Goal: Find specific page/section: Find specific page/section

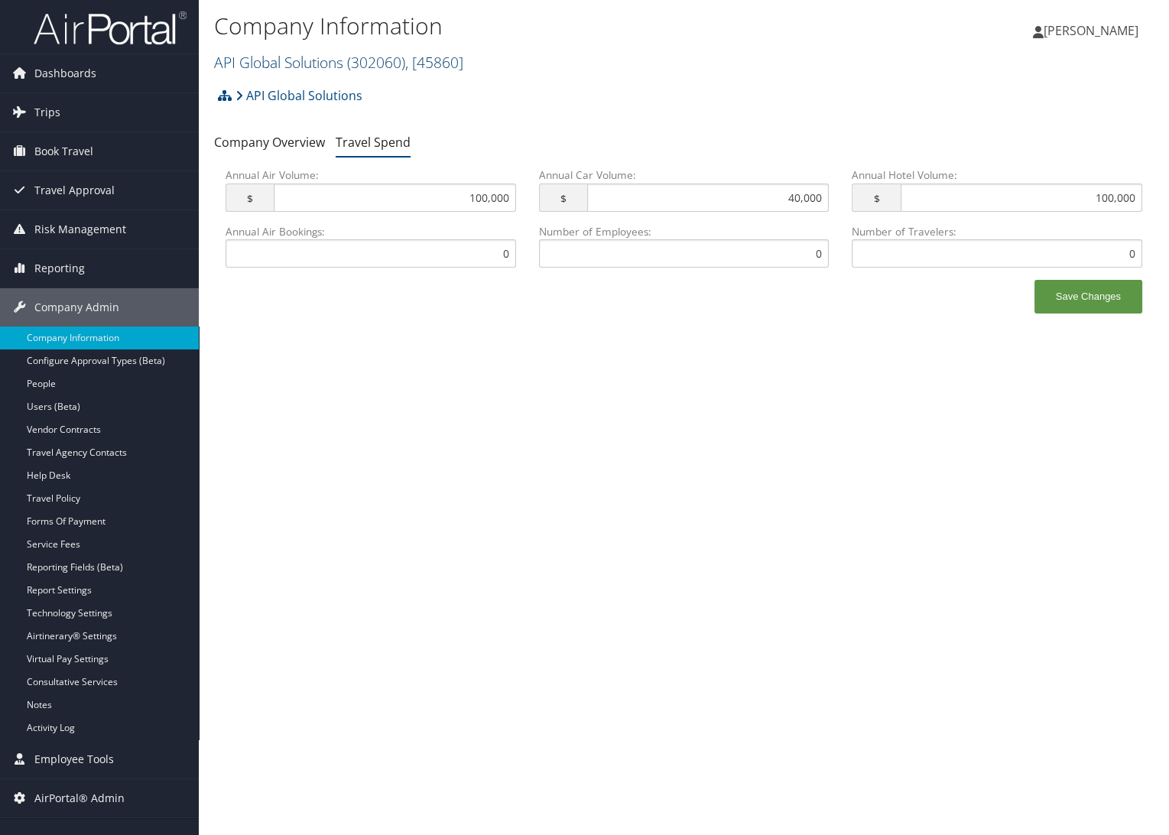
click at [254, 70] on link "API Global Solutions ( 302060 ) , [ 45860 ]" at bounding box center [338, 62] width 249 height 21
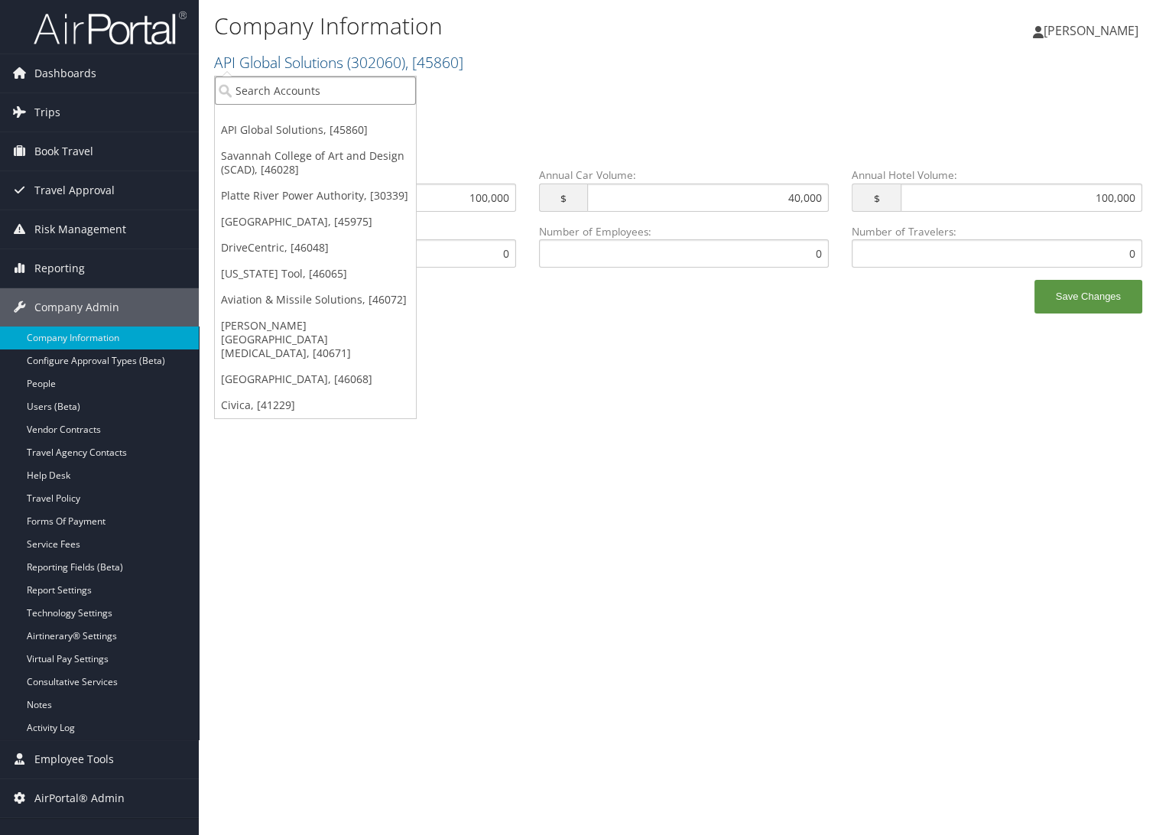
click at [261, 88] on input "search" at bounding box center [315, 90] width 201 height 28
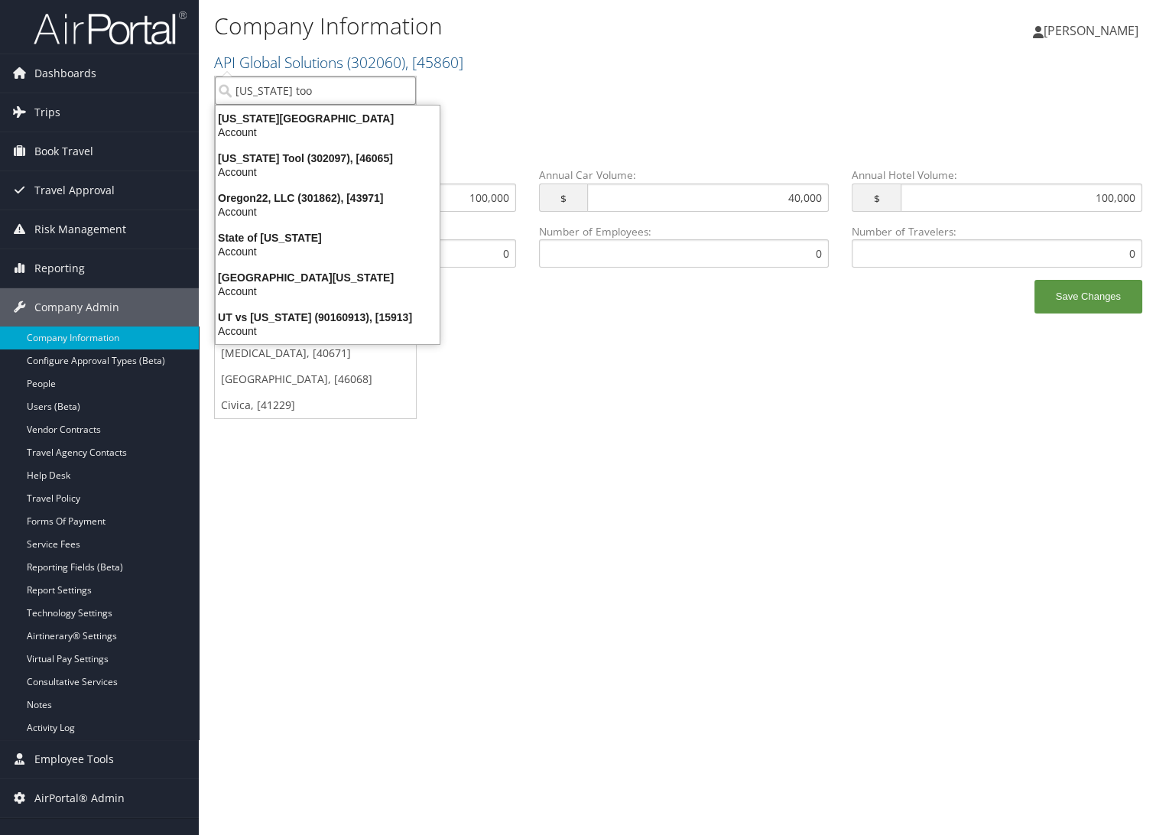
type input "oregon tool"
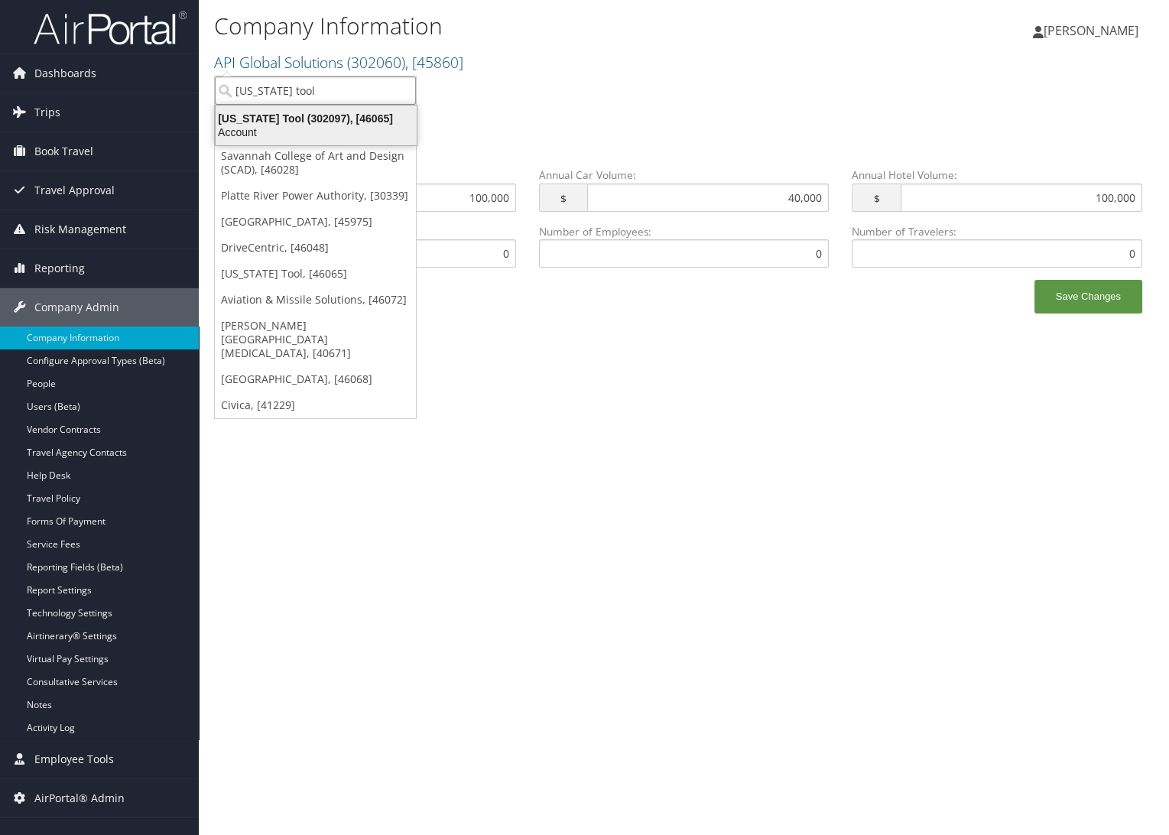
click at [286, 112] on div "Oregon Tool (302097), [46065]" at bounding box center [315, 119] width 219 height 14
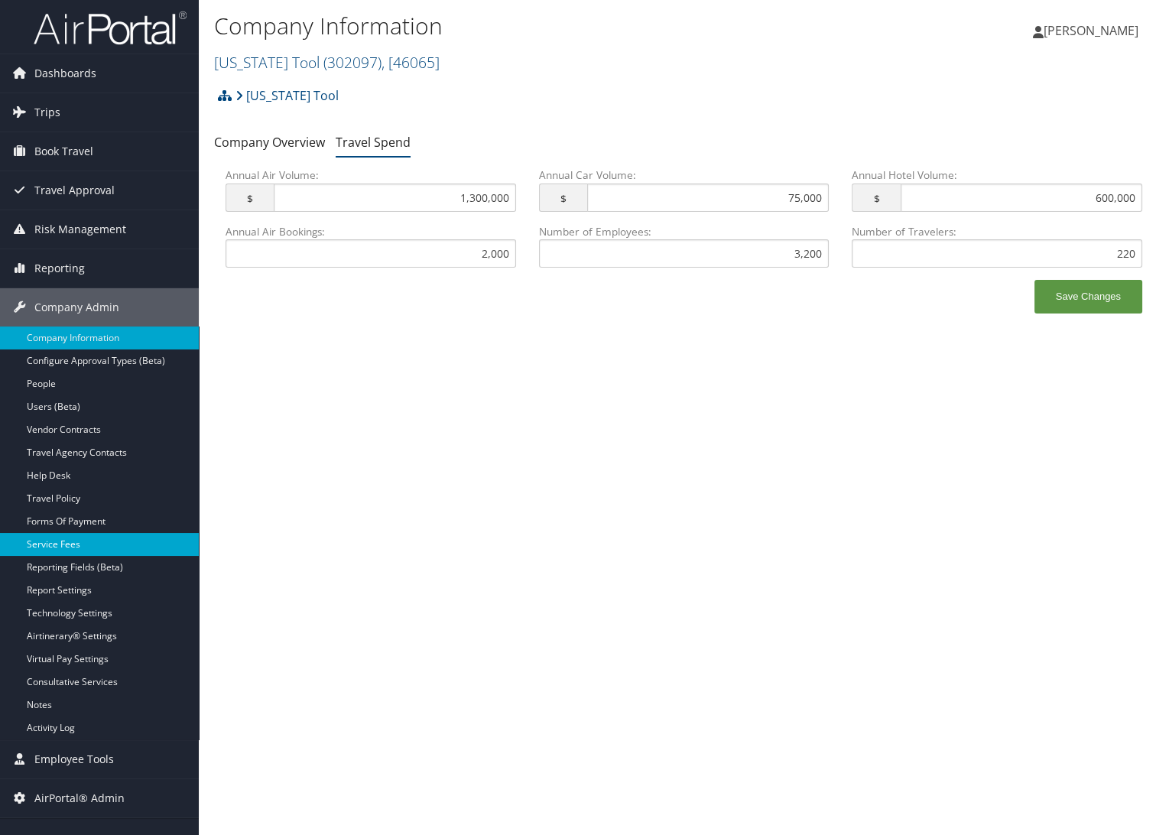
click at [80, 545] on link "Service Fees" at bounding box center [99, 544] width 199 height 23
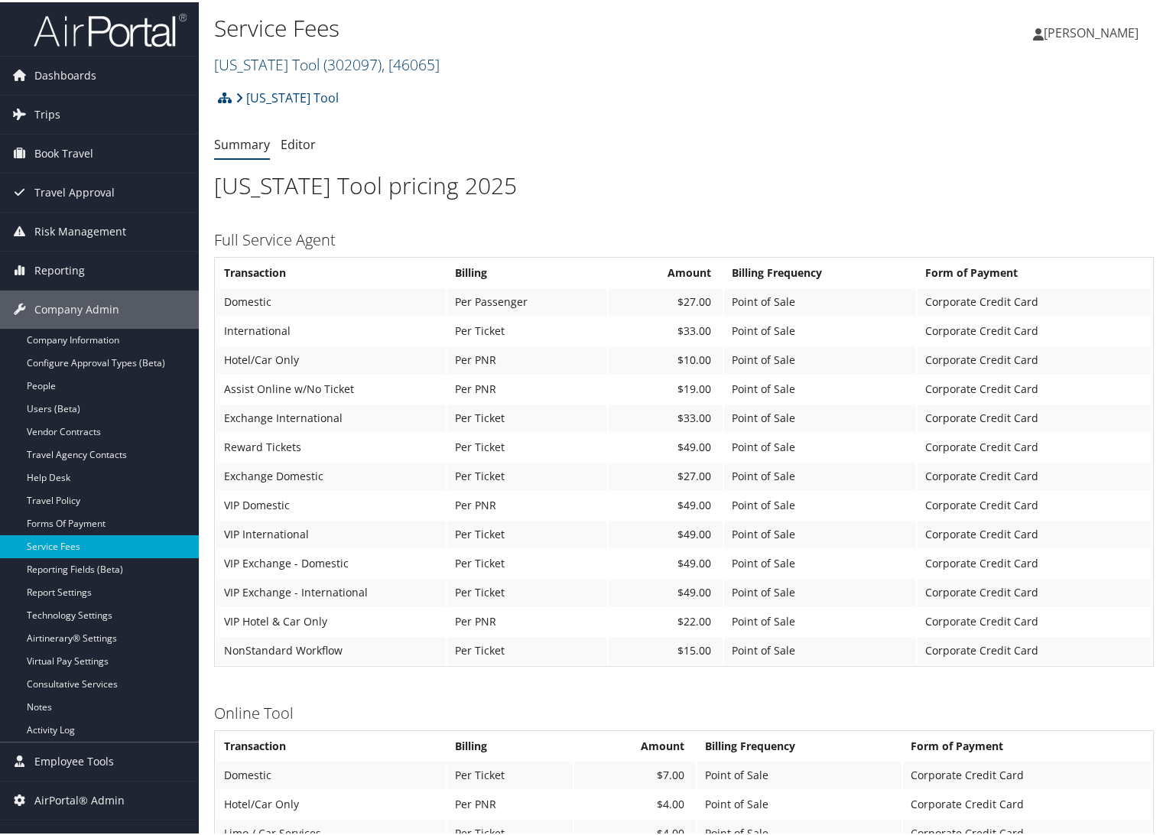
click at [257, 66] on link "Oregon Tool ( 302097 ) , [ 46065 ]" at bounding box center [327, 62] width 226 height 21
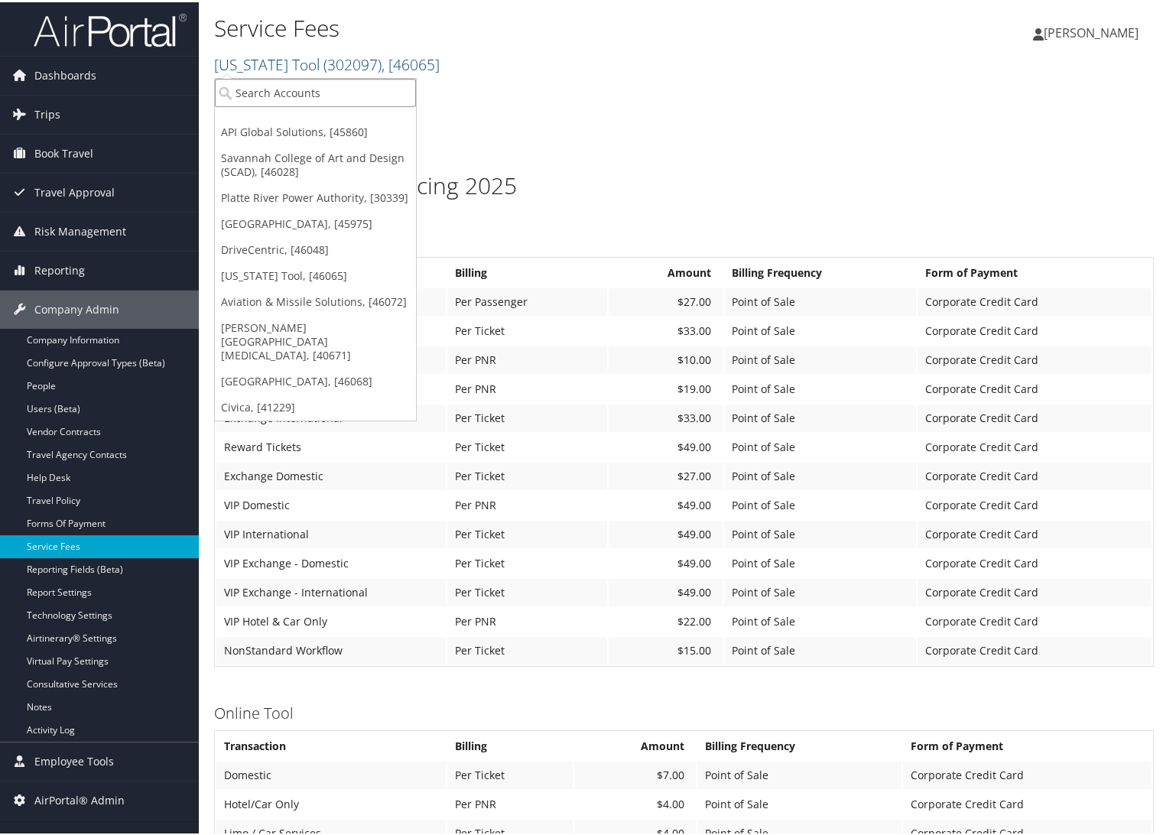
click at [252, 89] on input "search" at bounding box center [315, 90] width 201 height 28
type input "ch guenther"
click at [276, 129] on div "Account" at bounding box center [337, 132] width 262 height 14
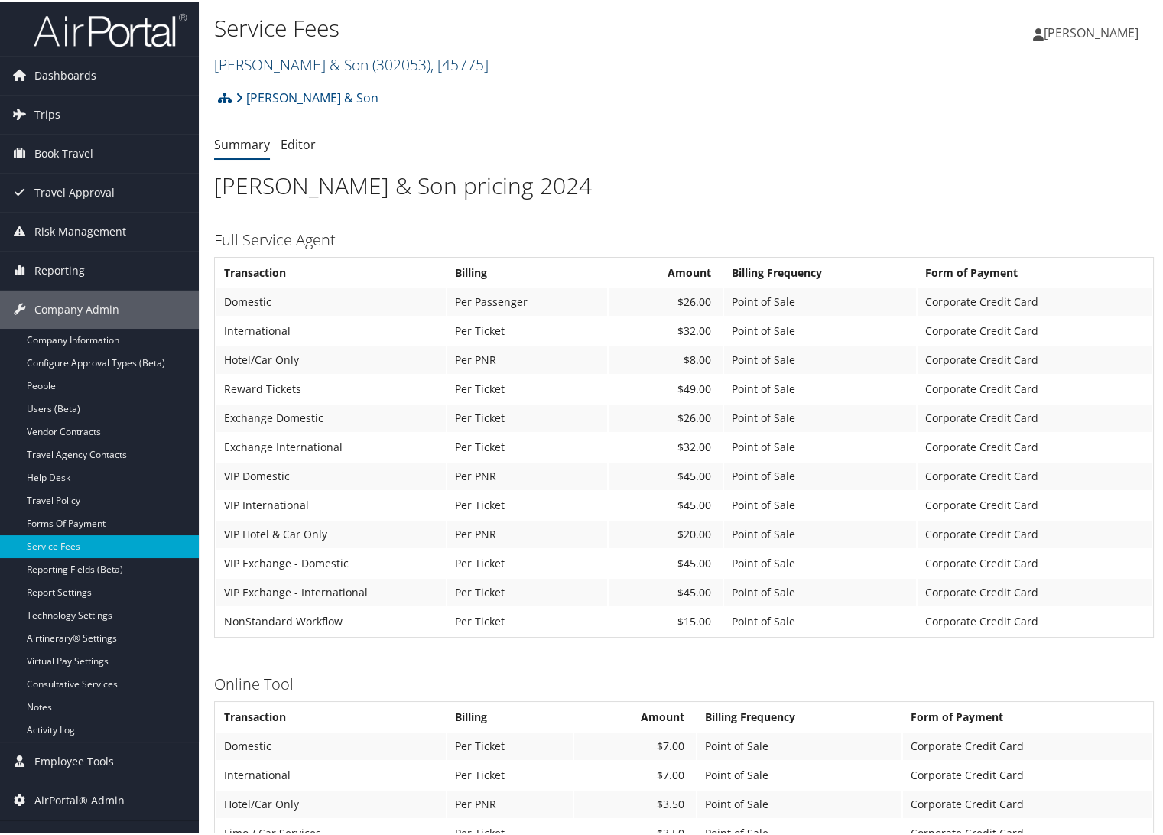
click at [298, 70] on link "CH Guenther & Son ( 302053 ) , [ 45775 ]" at bounding box center [351, 62] width 274 height 21
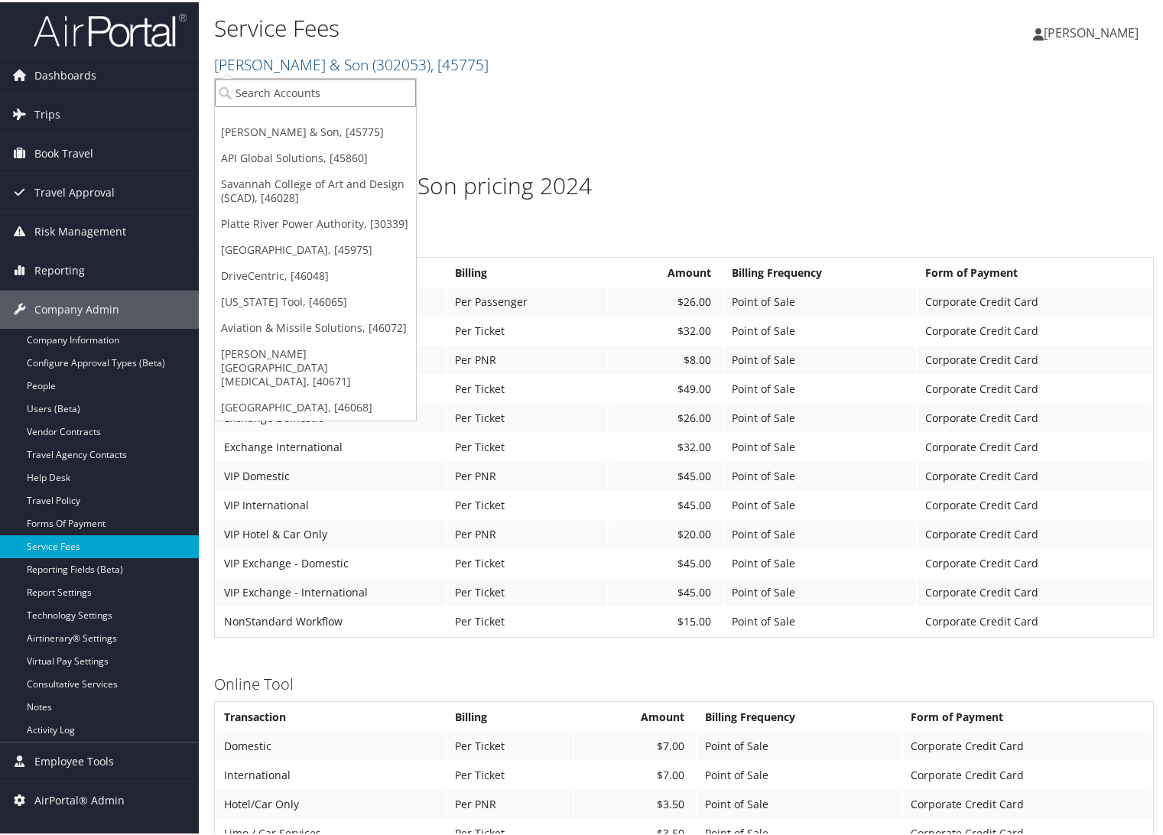
click at [284, 99] on input "search" at bounding box center [315, 90] width 201 height 28
type input "s"
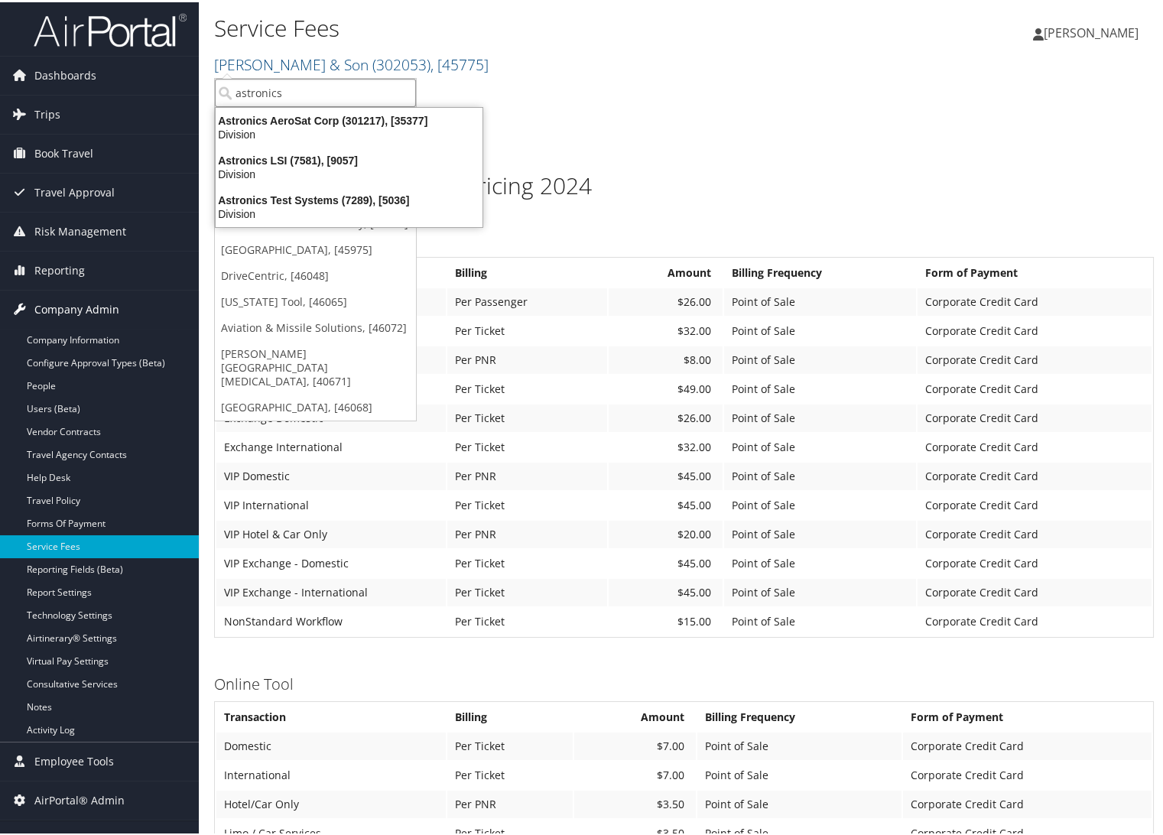
type input "astronics"
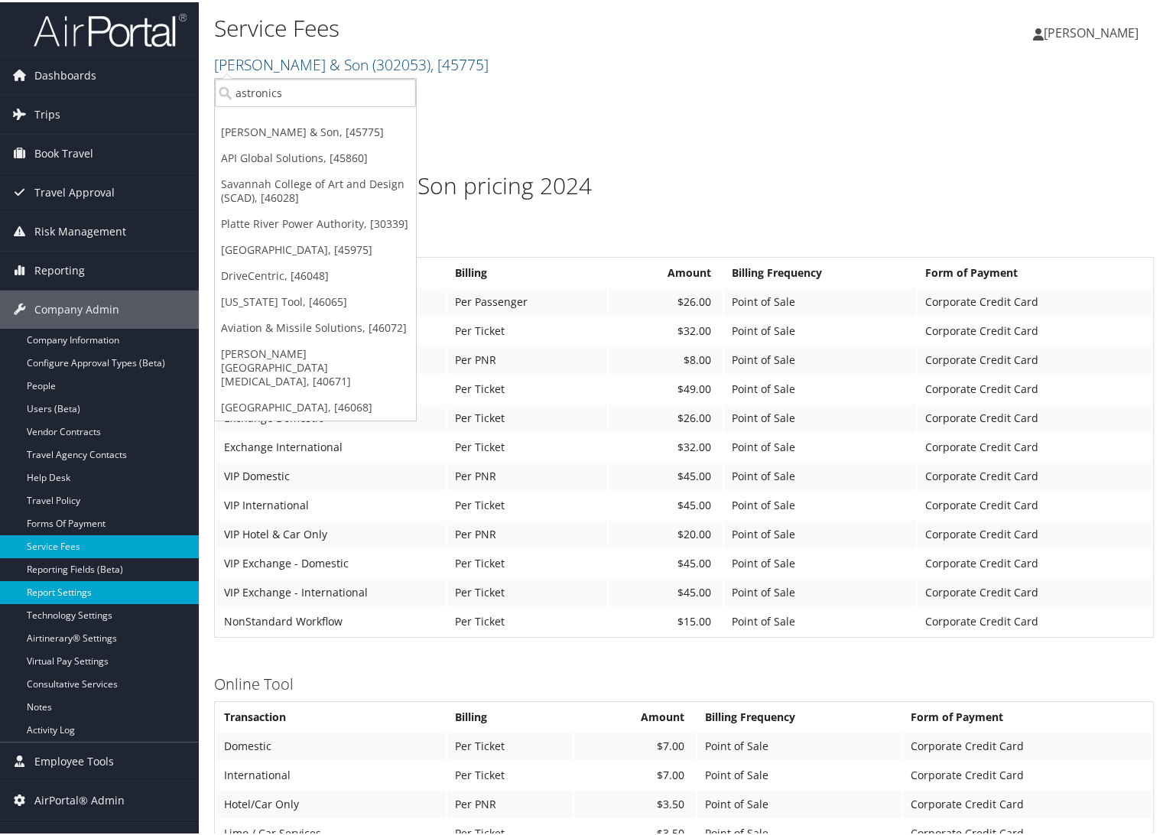
click at [86, 588] on link "Report Settings" at bounding box center [99, 590] width 199 height 23
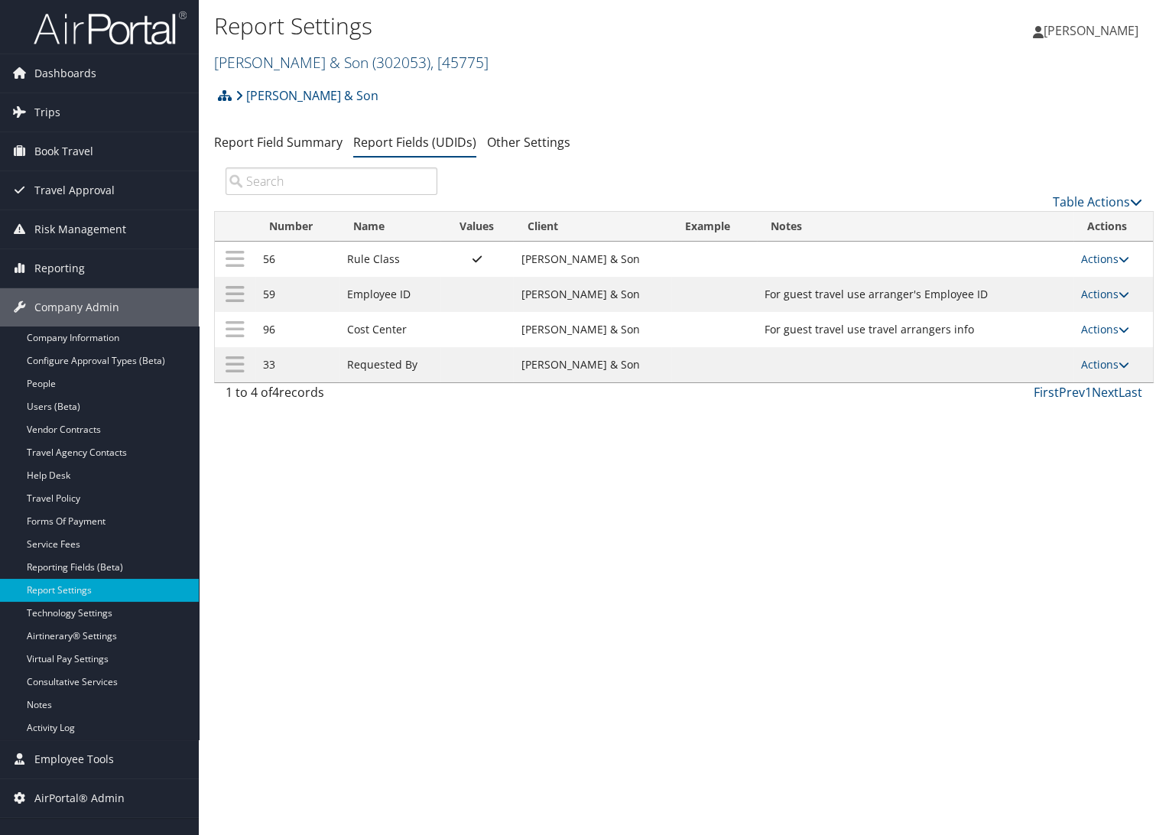
click at [307, 64] on link "CH Guenther & Son ( 302053 ) , [ 45775 ]" at bounding box center [351, 62] width 274 height 21
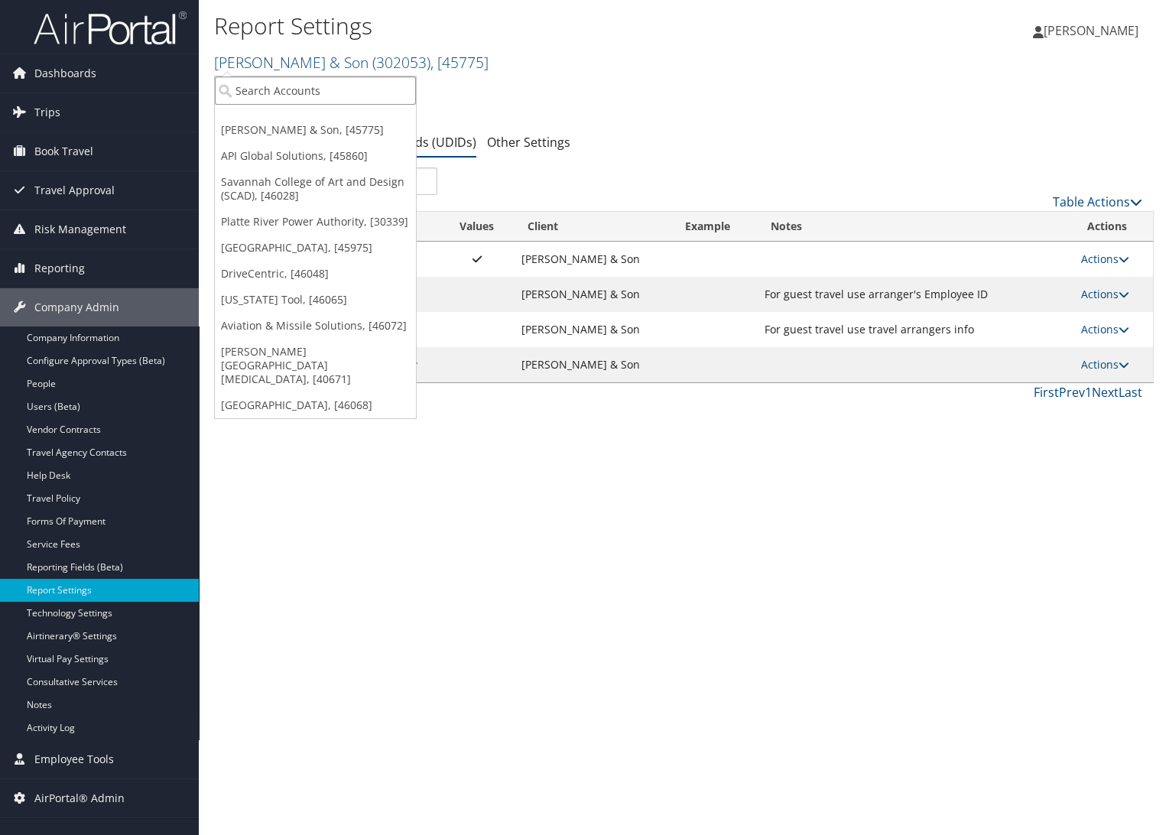
click at [302, 96] on input "search" at bounding box center [315, 90] width 201 height 28
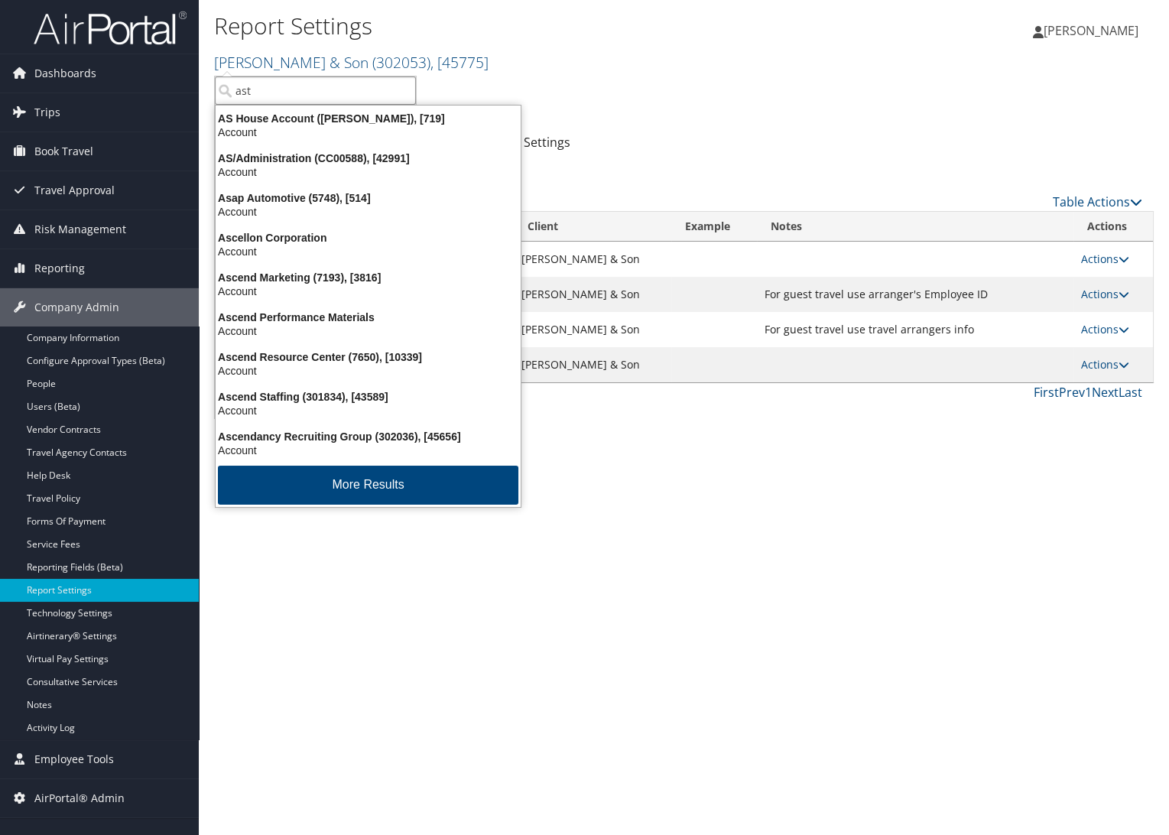
type input "astr"
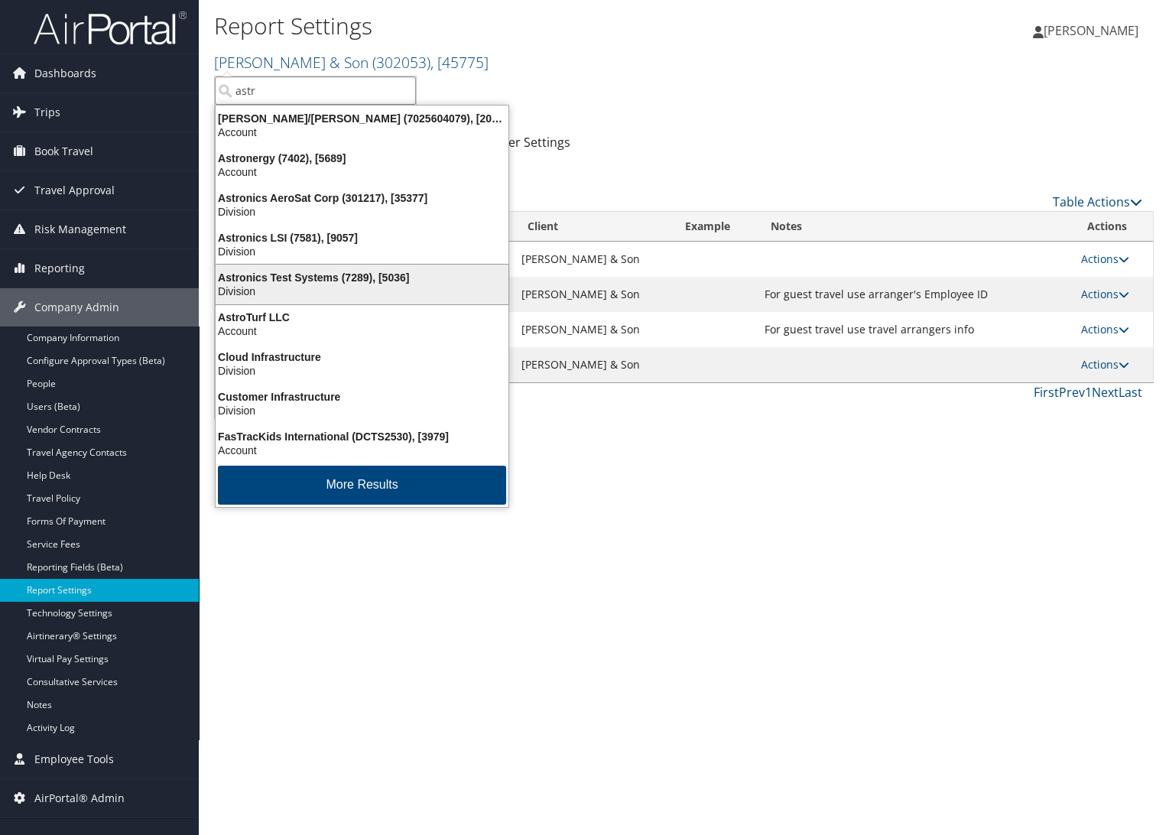
click at [327, 279] on div "Astronics Test Systems (7289), [5036]" at bounding box center [361, 278] width 311 height 14
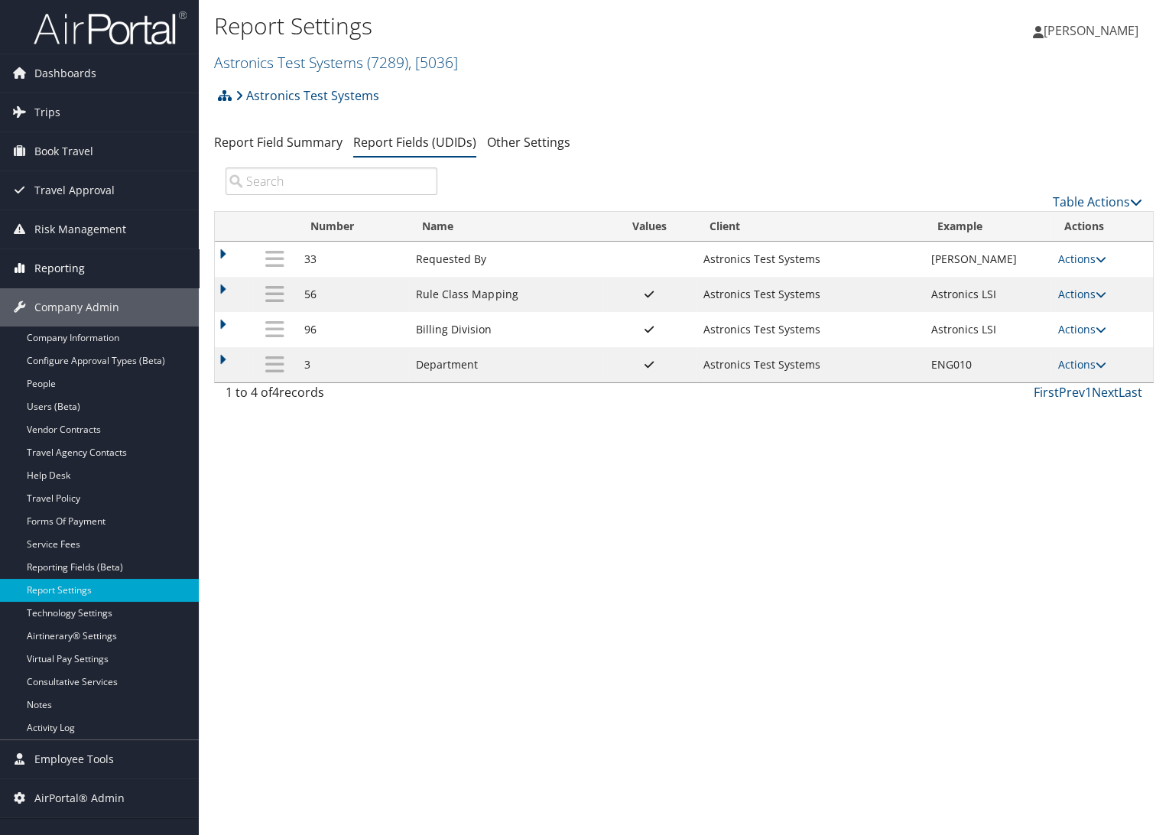
click at [47, 271] on span "Reporting" at bounding box center [59, 268] width 50 height 38
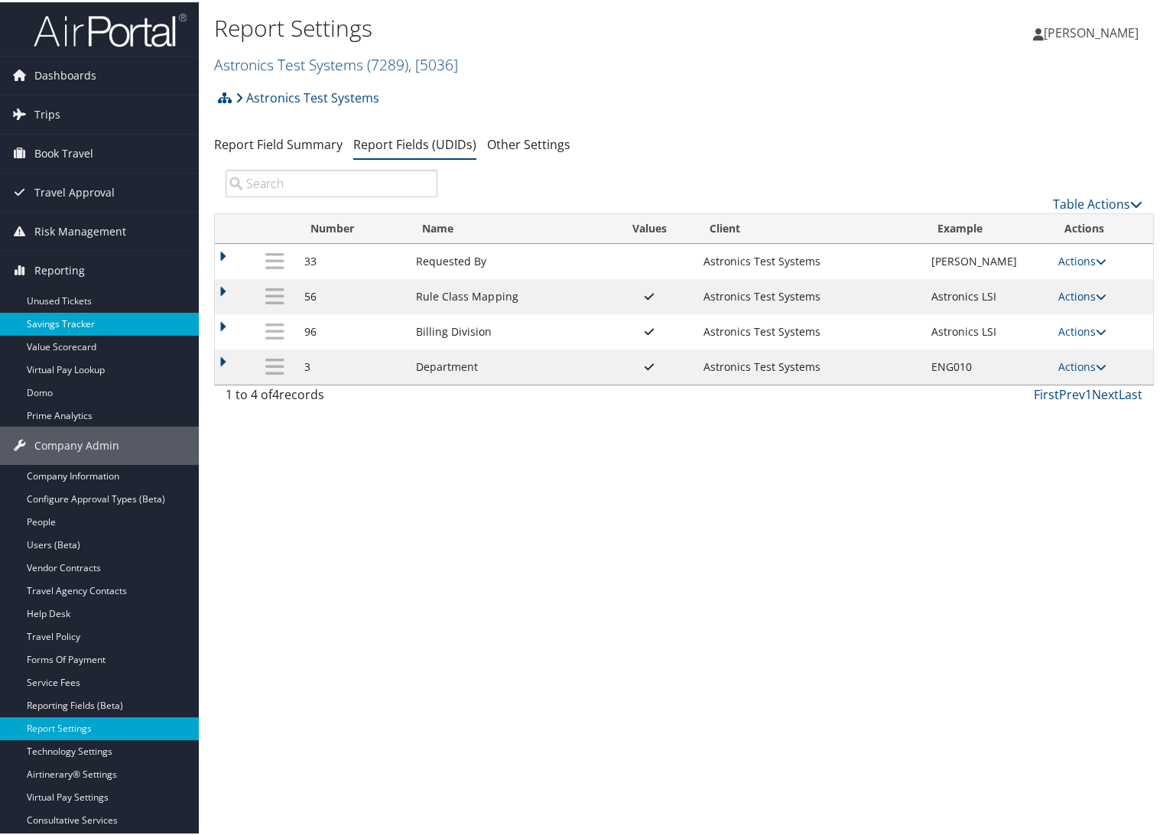
click at [61, 311] on link "Savings Tracker" at bounding box center [99, 321] width 199 height 23
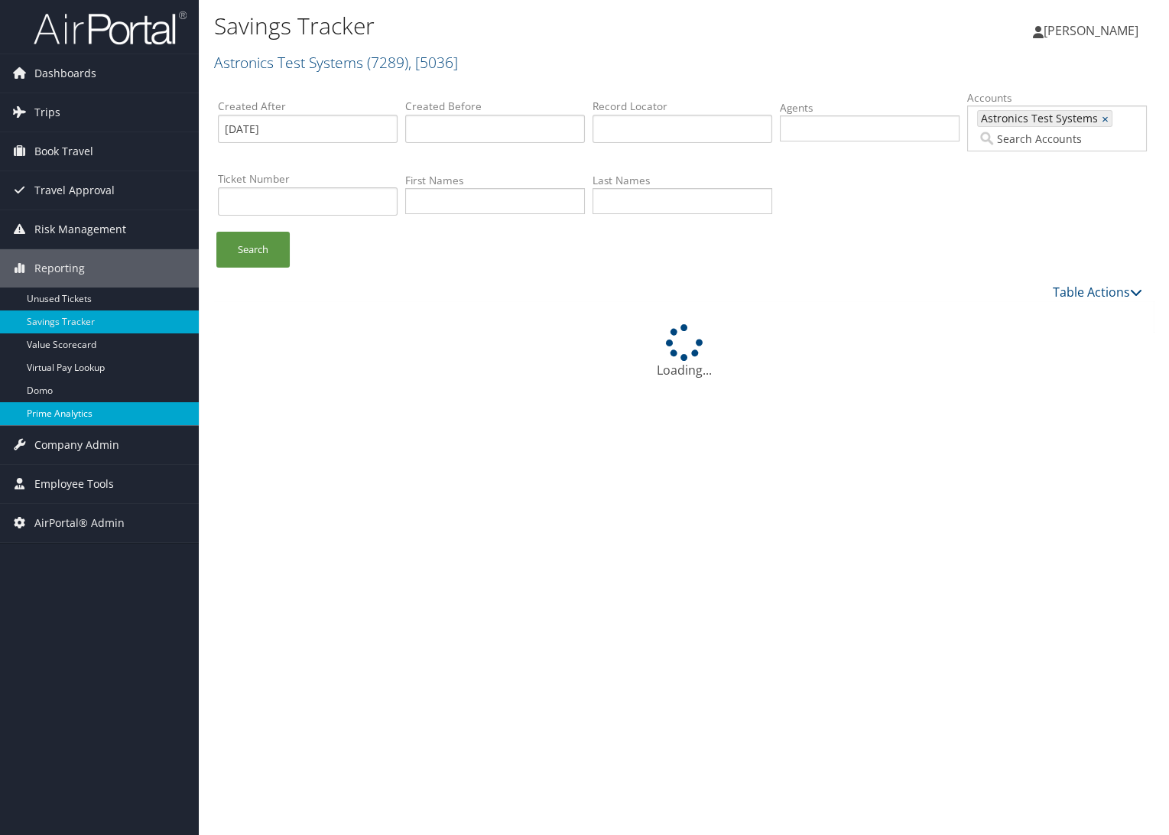
click at [69, 408] on link "Prime Analytics" at bounding box center [99, 413] width 199 height 23
